Goal: Task Accomplishment & Management: Use online tool/utility

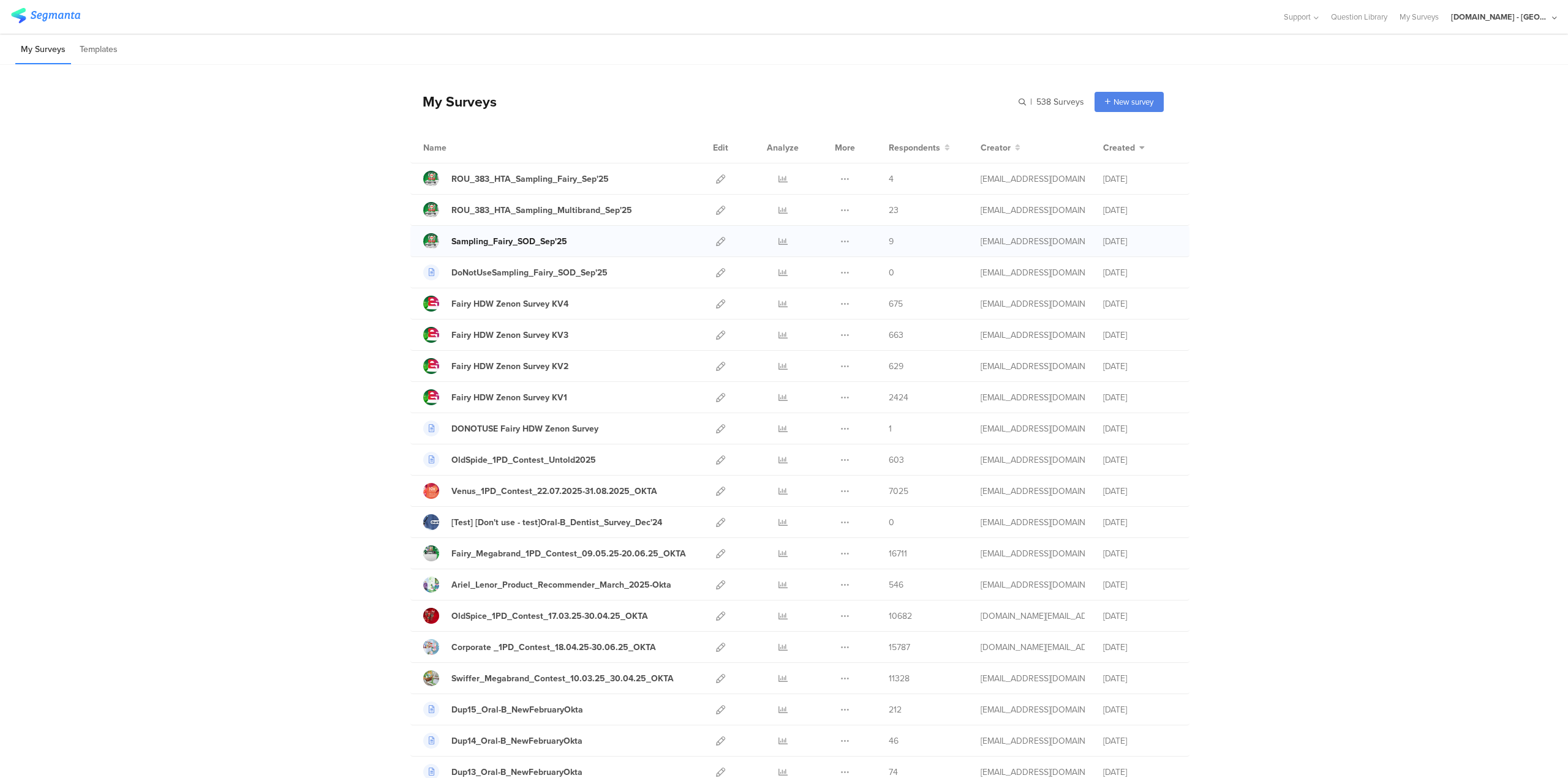
click at [525, 239] on div "Sampling_Fairy_SOD_Sep'25" at bounding box center [509, 241] width 116 height 13
click at [716, 240] on icon at bounding box center [721, 241] width 9 height 9
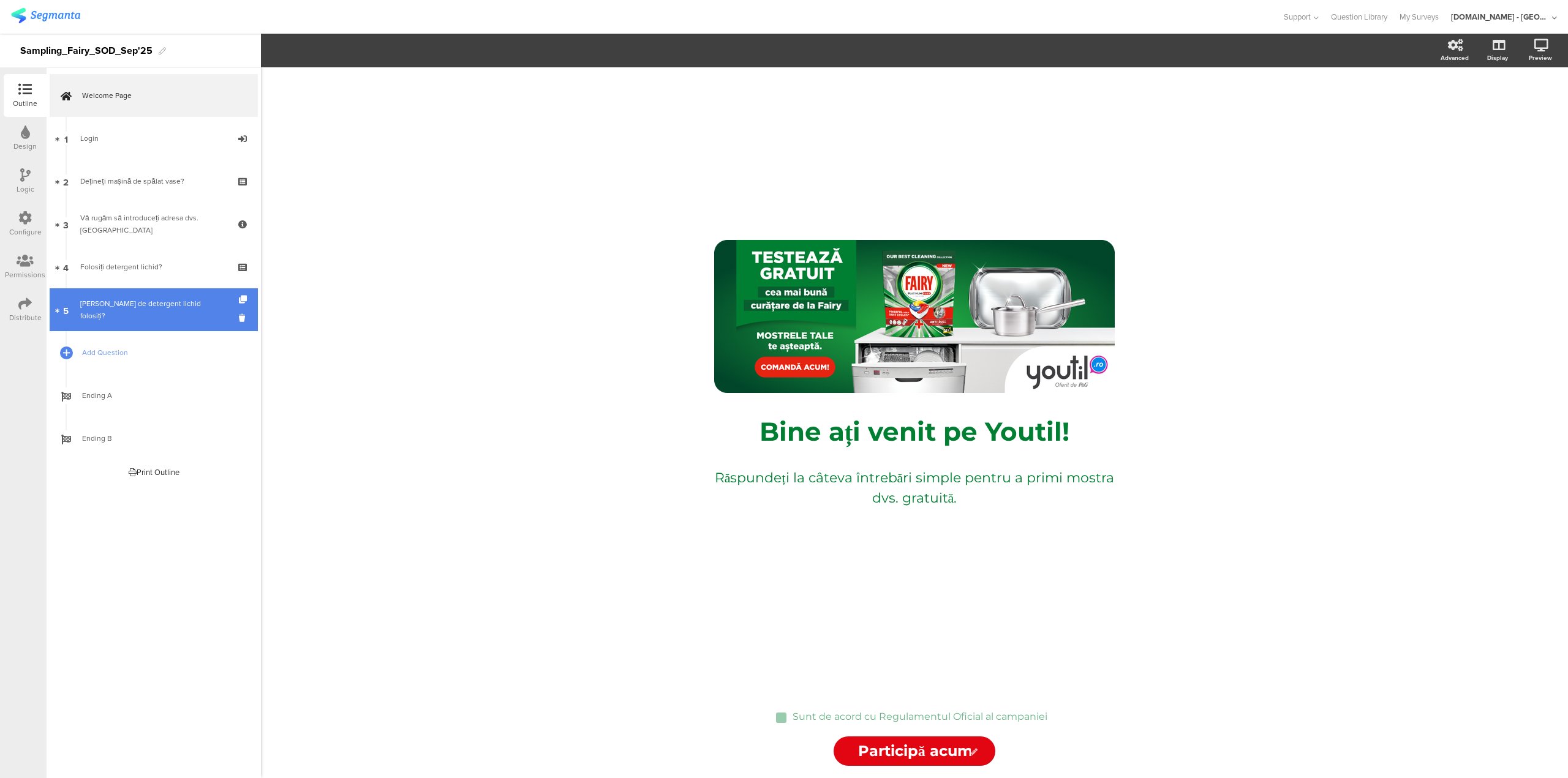
click at [150, 316] on div "Ce marcă de detergent lichid folosiți?" at bounding box center [154, 310] width 147 height 25
